Goal: Navigation & Orientation: Find specific page/section

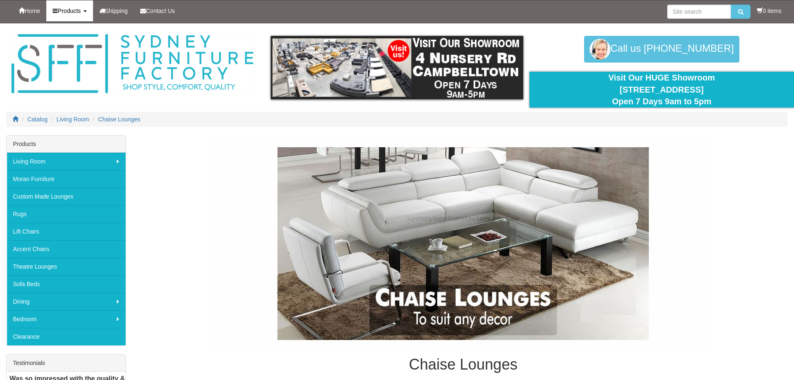
click at [70, 17] on link "Products" at bounding box center [69, 10] width 46 height 21
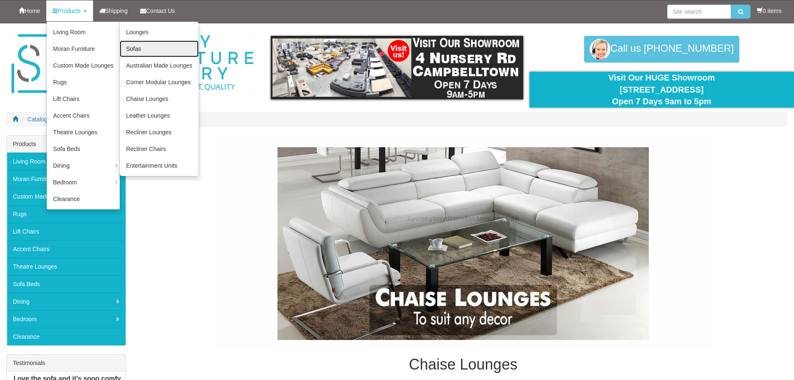
click at [149, 51] on link "Sofas" at bounding box center [159, 48] width 79 height 17
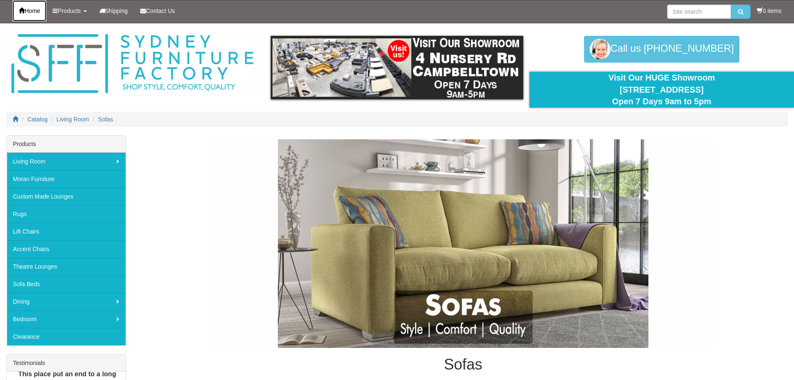
click at [24, 16] on link "Home" at bounding box center [30, 10] width 34 height 21
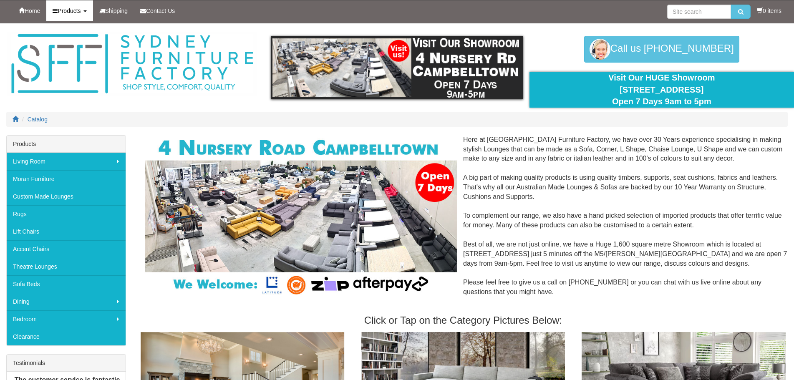
click at [71, 11] on span "Products" at bounding box center [69, 11] width 23 height 7
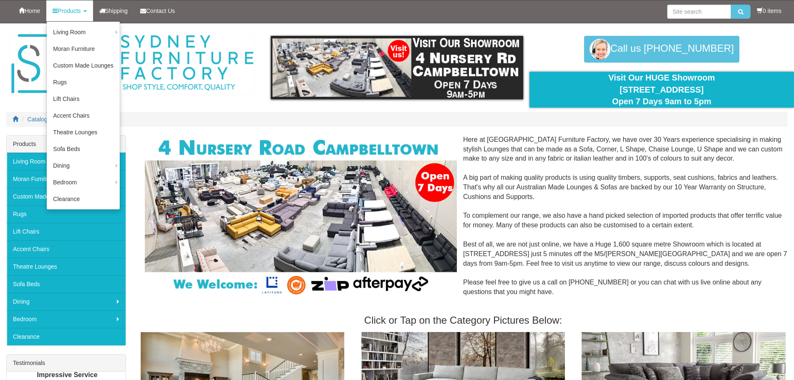
click at [0, 0] on link "Corner Modular Lounges" at bounding box center [0, 0] width 0 height 0
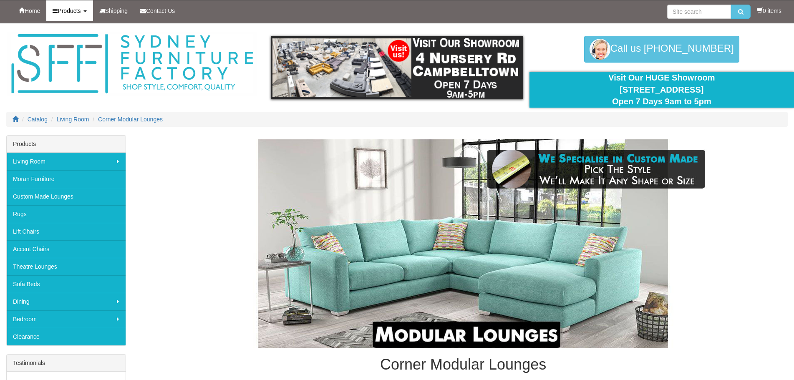
click at [80, 9] on span "Products" at bounding box center [69, 11] width 23 height 7
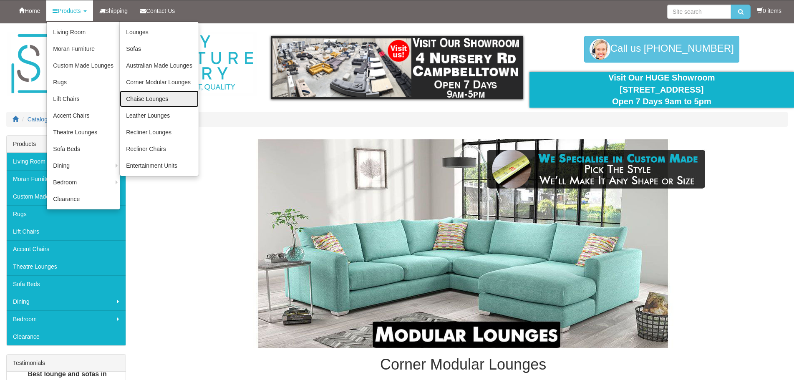
click at [162, 99] on link "Chaise Lounges" at bounding box center [159, 98] width 79 height 17
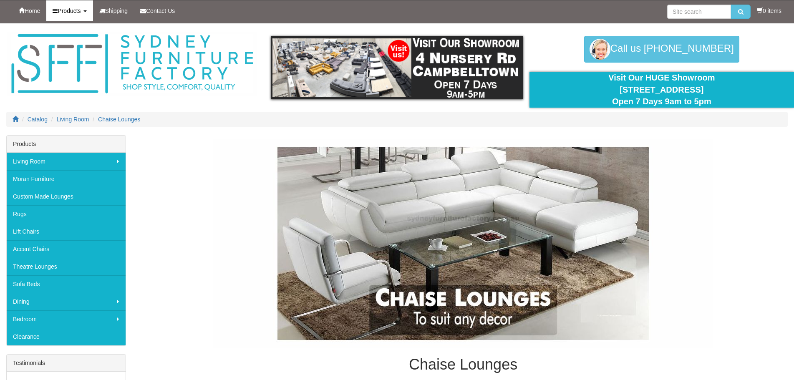
click at [76, 12] on span "Products" at bounding box center [69, 11] width 23 height 7
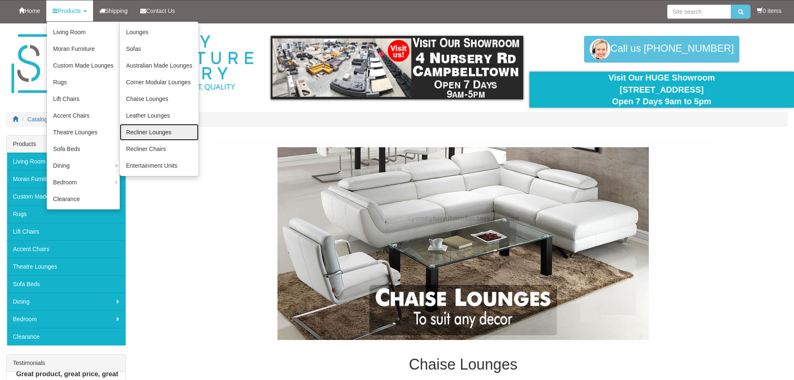
click at [157, 130] on link "Recliner Lounges" at bounding box center [159, 132] width 79 height 17
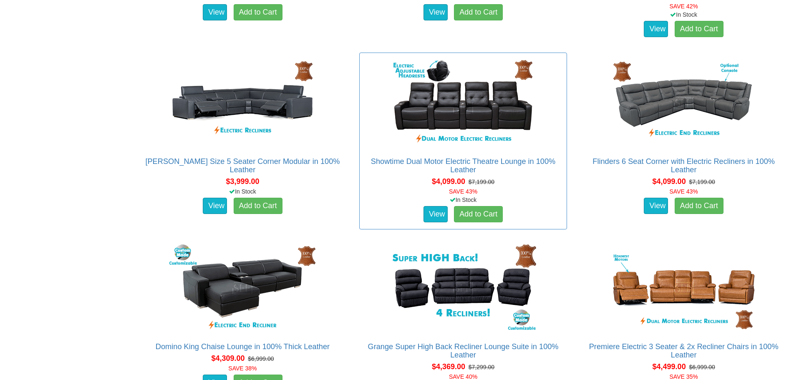
scroll to position [2877, 0]
